Goal: Task Accomplishment & Management: Complete application form

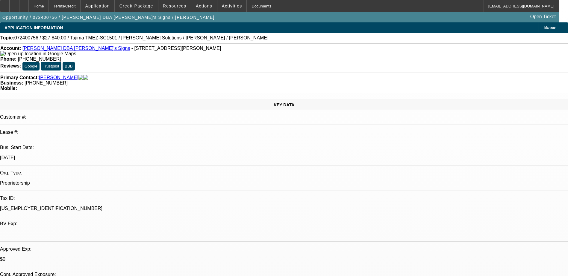
select select "0"
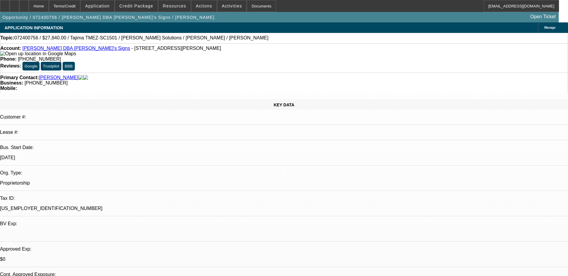
select select "0"
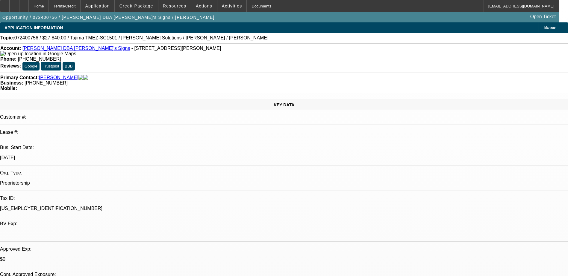
select select "0"
select select "1"
select select "6"
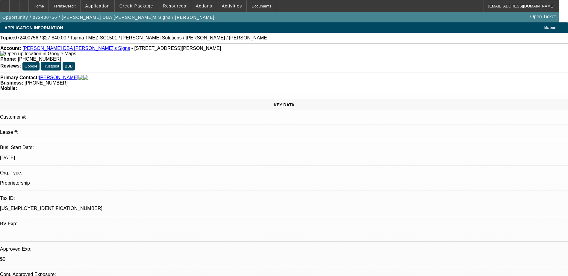
select select "1"
select select "6"
select select "1"
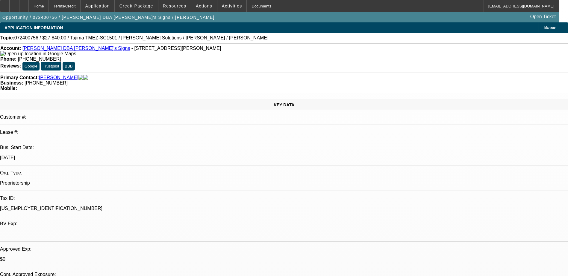
select select "6"
select select "1"
select select "6"
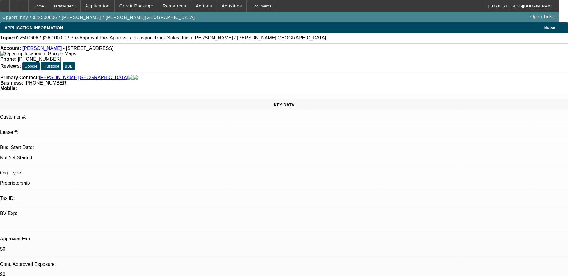
select select "0.1"
select select "2"
select select "0.1"
select select "2"
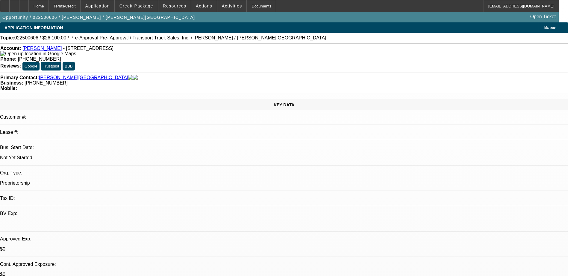
select select "0.1"
select select "1"
select select "2"
select select "4"
select select "1"
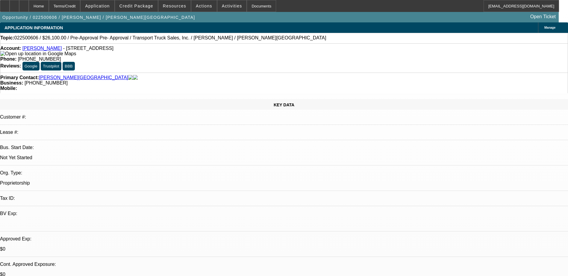
select select "2"
select select "4"
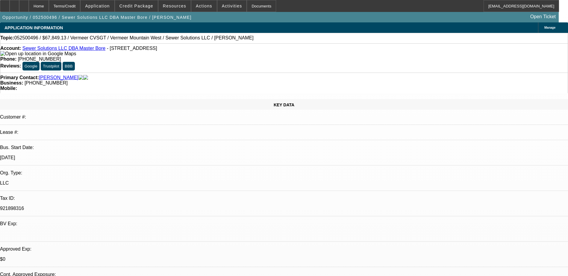
select select "0.15"
select select "2"
select select "0"
select select "0.15"
select select "2"
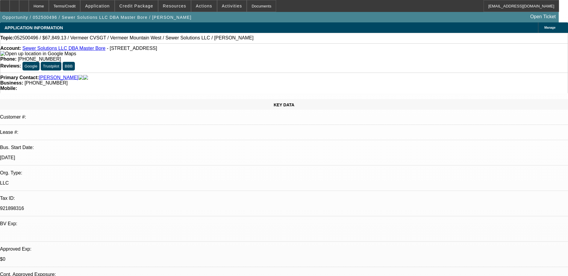
select select "0"
select select "0.1"
select select "0"
select select "0.1"
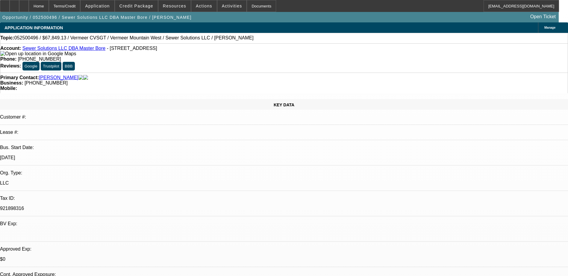
select select "0"
select select "1"
select select "2"
select select "6"
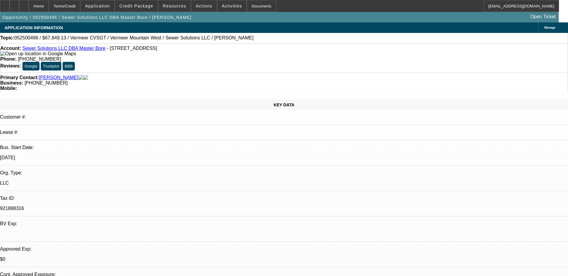
select select "1"
select select "2"
select select "6"
select select "1"
select select "3"
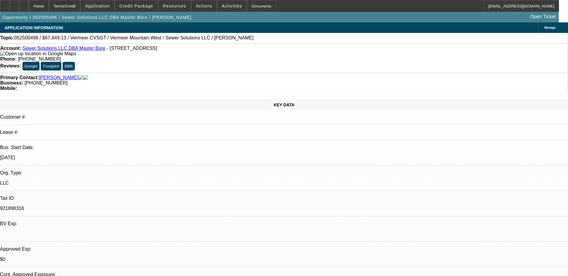
select select "6"
select select "1"
select select "2"
select select "6"
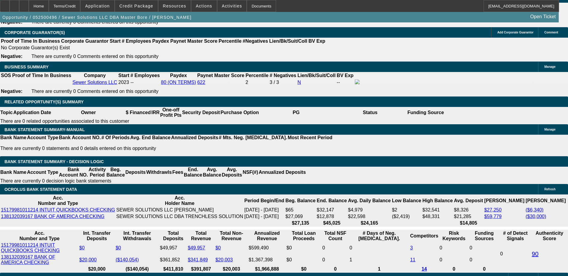
scroll to position [868, 0]
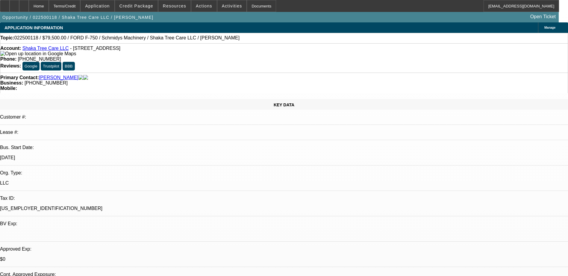
select select "0"
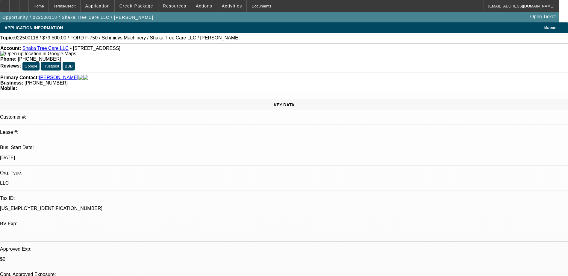
select select "0"
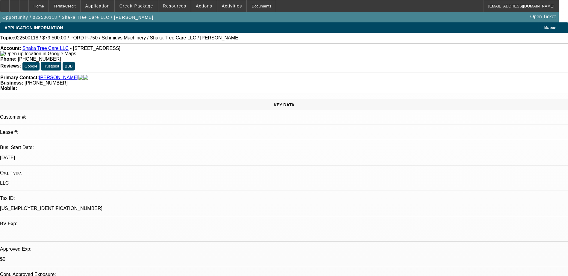
select select "0"
select select "1"
select select "6"
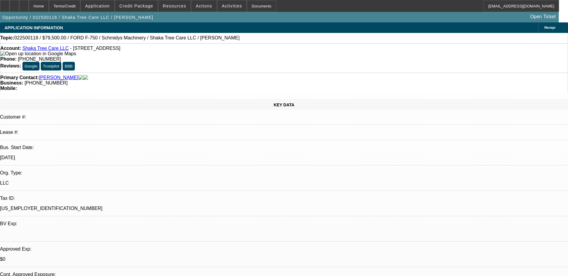
select select "1"
select select "6"
select select "1"
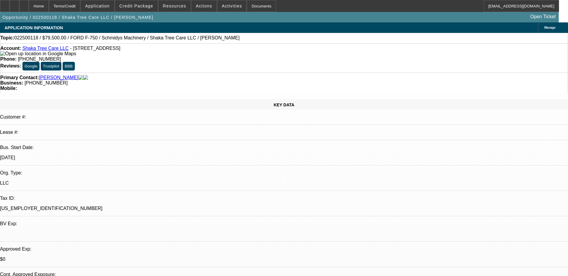
select select "6"
select select "1"
select select "6"
select select "0"
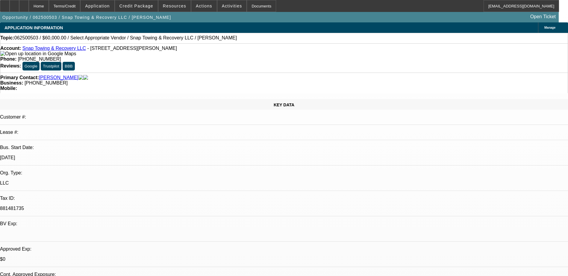
select select "2"
select select "0.1"
select select "4"
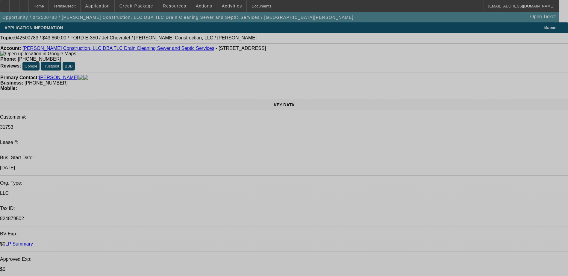
select select "0"
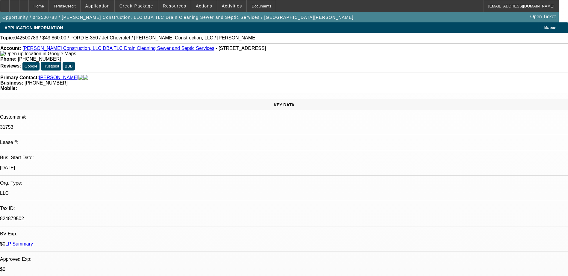
select select "0"
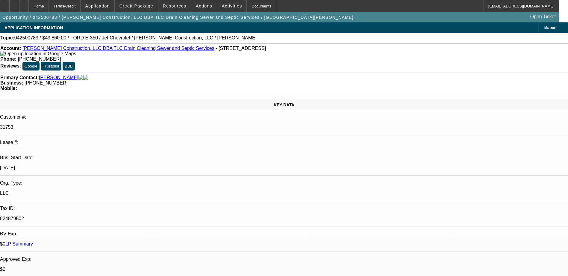
select select "0"
select select "2"
select select "0"
select select "1"
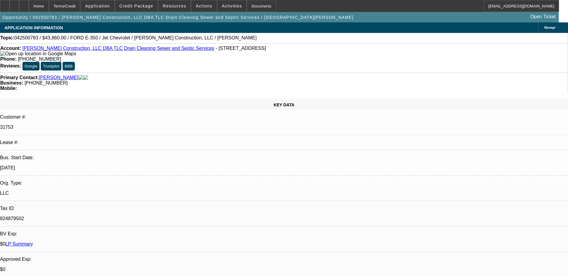
select select "6"
select select "1"
select select "6"
select select "1"
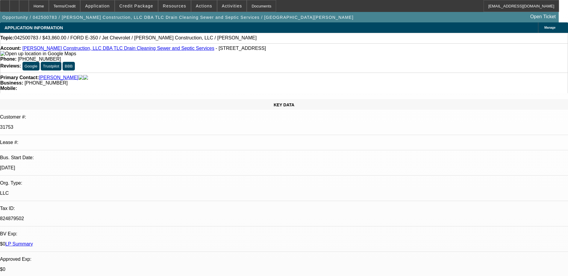
select select "2"
select select "6"
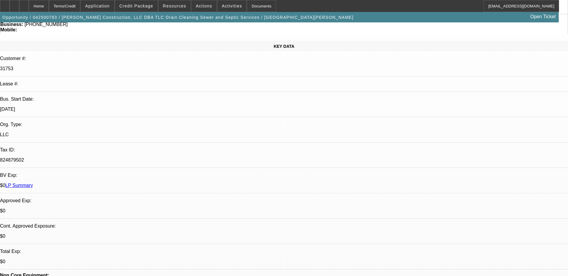
scroll to position [60, 0]
